Goal: Navigation & Orientation: Understand site structure

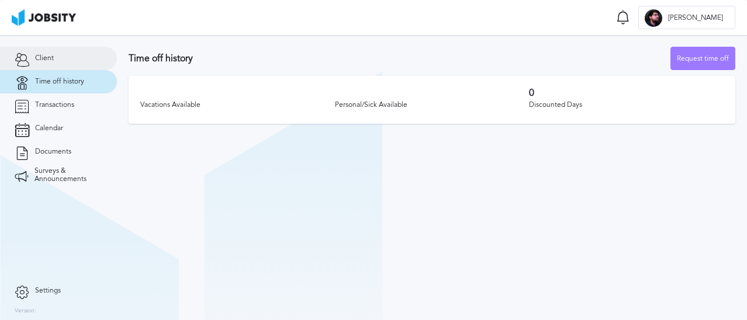
click at [61, 57] on link "Client" at bounding box center [58, 58] width 117 height 23
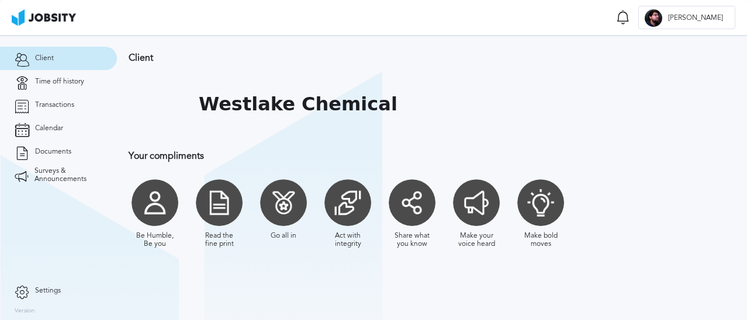
click at [63, 19] on img at bounding box center [44, 17] width 64 height 16
click at [67, 97] on link "Transactions" at bounding box center [58, 105] width 117 height 23
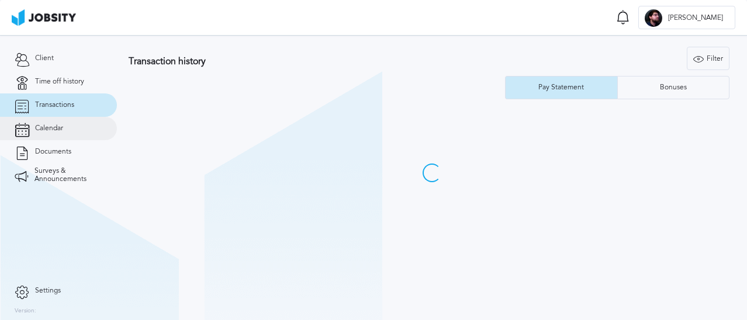
click at [71, 126] on link "Calendar" at bounding box center [58, 128] width 117 height 23
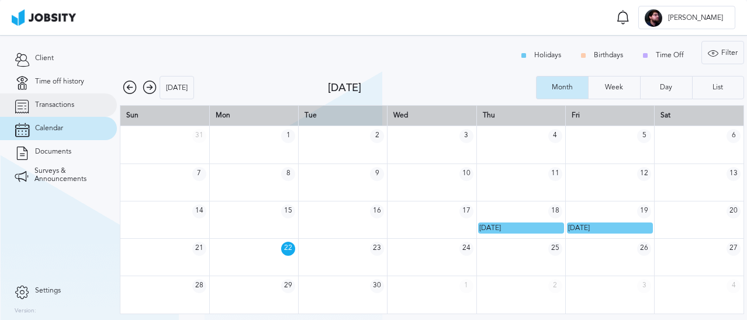
click at [69, 97] on link "Transactions" at bounding box center [58, 105] width 117 height 23
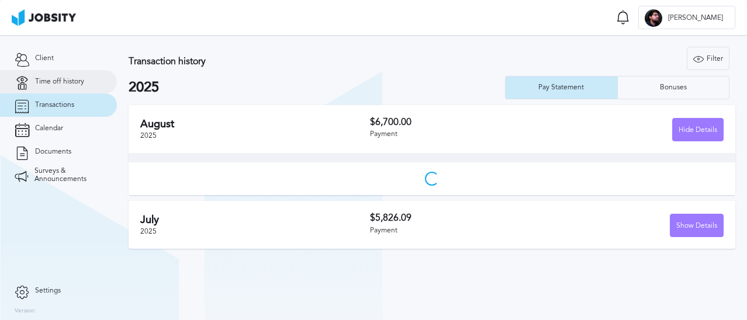
drag, startPoint x: 70, startPoint y: 83, endPoint x: 67, endPoint y: 76, distance: 7.6
click at [70, 82] on span "Time off history" at bounding box center [59, 82] width 49 height 8
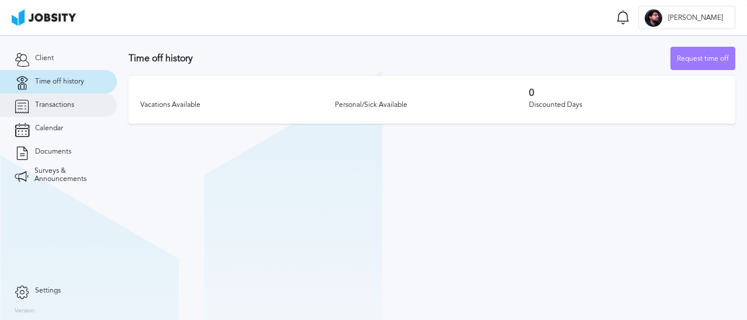
click at [67, 110] on link "Transactions" at bounding box center [58, 105] width 117 height 23
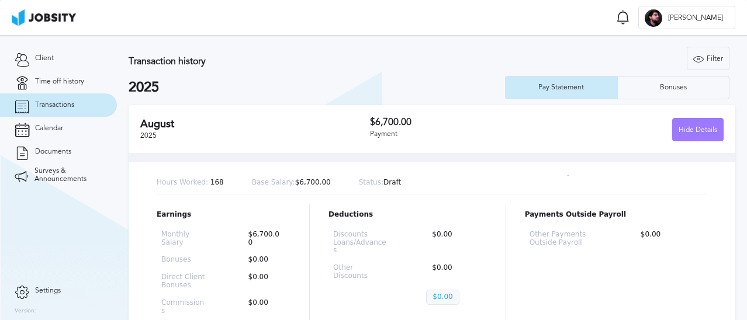
click at [152, 126] on h2 "August" at bounding box center [255, 124] width 230 height 12
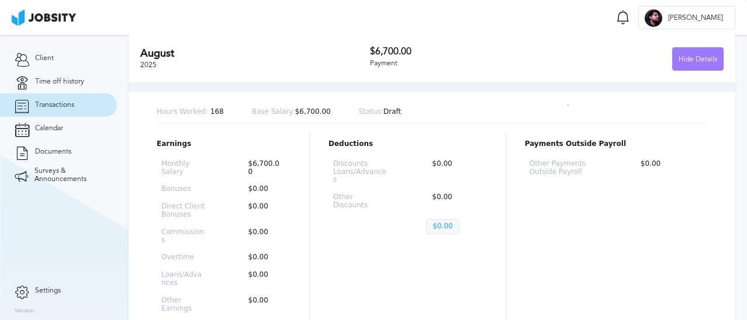
scroll to position [234, 0]
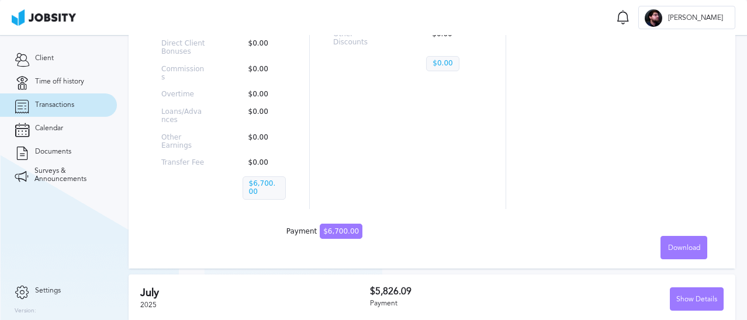
click at [102, 211] on section "Client Time off history Transactions Calendar Documents Surveys & Announcements" at bounding box center [58, 157] width 117 height 244
